Goal: Transaction & Acquisition: Obtain resource

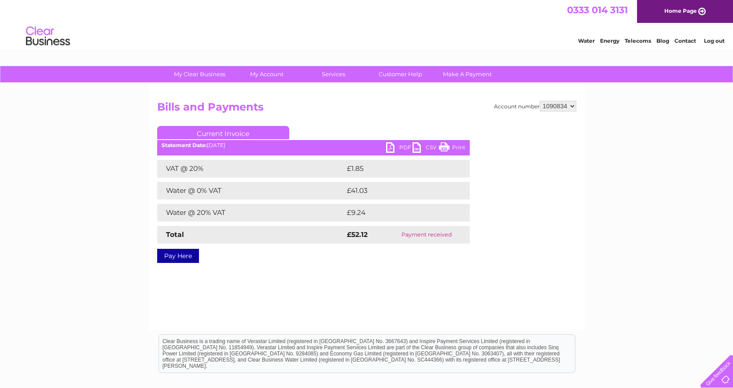
click at [571, 106] on select "904543 940185 959371 959376 959380 959387 959391 1090834" at bounding box center [557, 106] width 37 height 11
select select "904543"
click at [539, 101] on select "904543 940185 959371 959376 959380 959387 959391 1090834" at bounding box center [557, 106] width 37 height 11
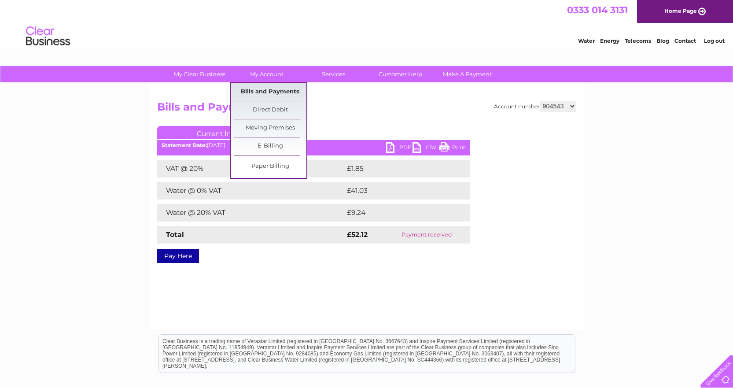
click at [277, 88] on link "Bills and Payments" at bounding box center [270, 92] width 73 height 18
click at [280, 91] on link "Bills and Payments" at bounding box center [270, 92] width 73 height 18
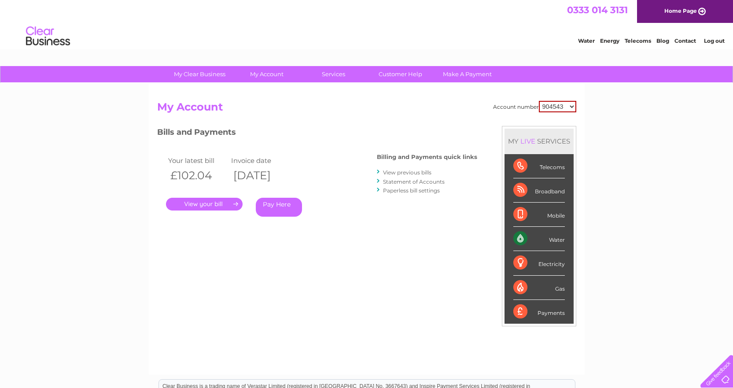
click at [416, 173] on link "View previous bills" at bounding box center [407, 172] width 48 height 7
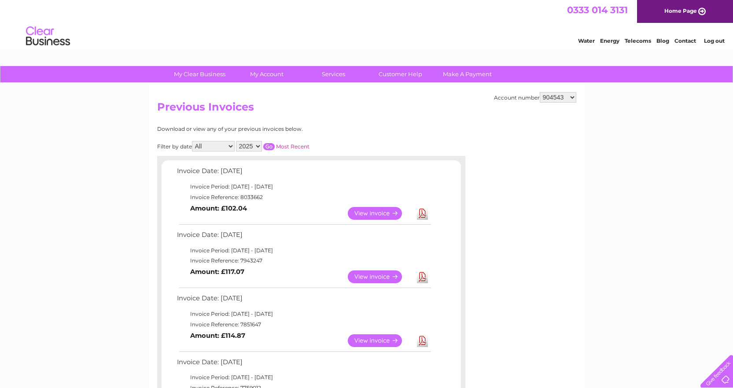
click at [377, 209] on link "View" at bounding box center [380, 213] width 65 height 13
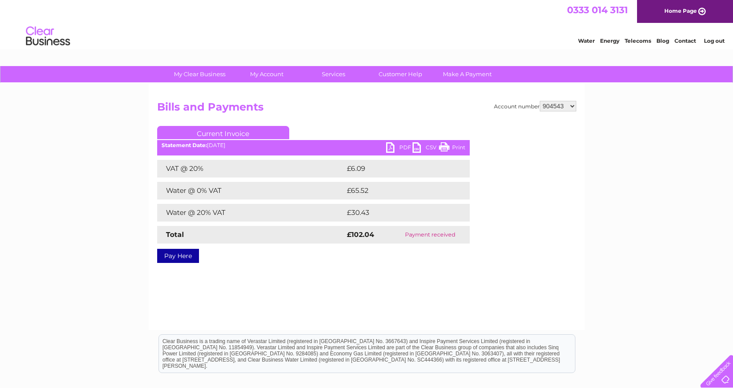
click at [396, 147] on link "PDF" at bounding box center [399, 148] width 26 height 13
drag, startPoint x: 460, startPoint y: 68, endPoint x: 426, endPoint y: 58, distance: 34.8
click at [426, 51] on html "0333 014 3131 Home Page Water Energy Telecoms Blog Contact Log out" at bounding box center [366, 25] width 733 height 51
click at [570, 106] on select "904543 940185 959371 959376 959380 959387 959391 1090834" at bounding box center [557, 106] width 37 height 11
select select "1090834"
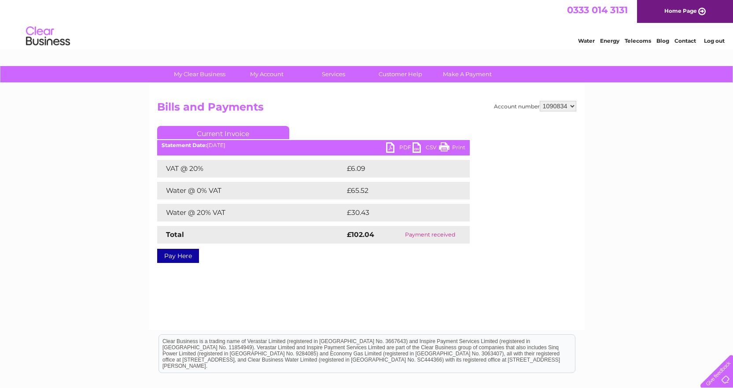
click at [539, 101] on select "904543 940185 959371 959376 959380 959387 959391 1090834" at bounding box center [557, 106] width 37 height 11
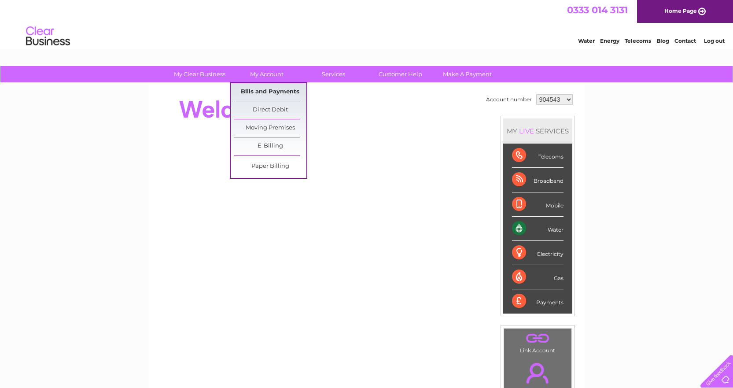
click at [267, 92] on link "Bills and Payments" at bounding box center [270, 92] width 73 height 18
